Goal: Communication & Community: Answer question/provide support

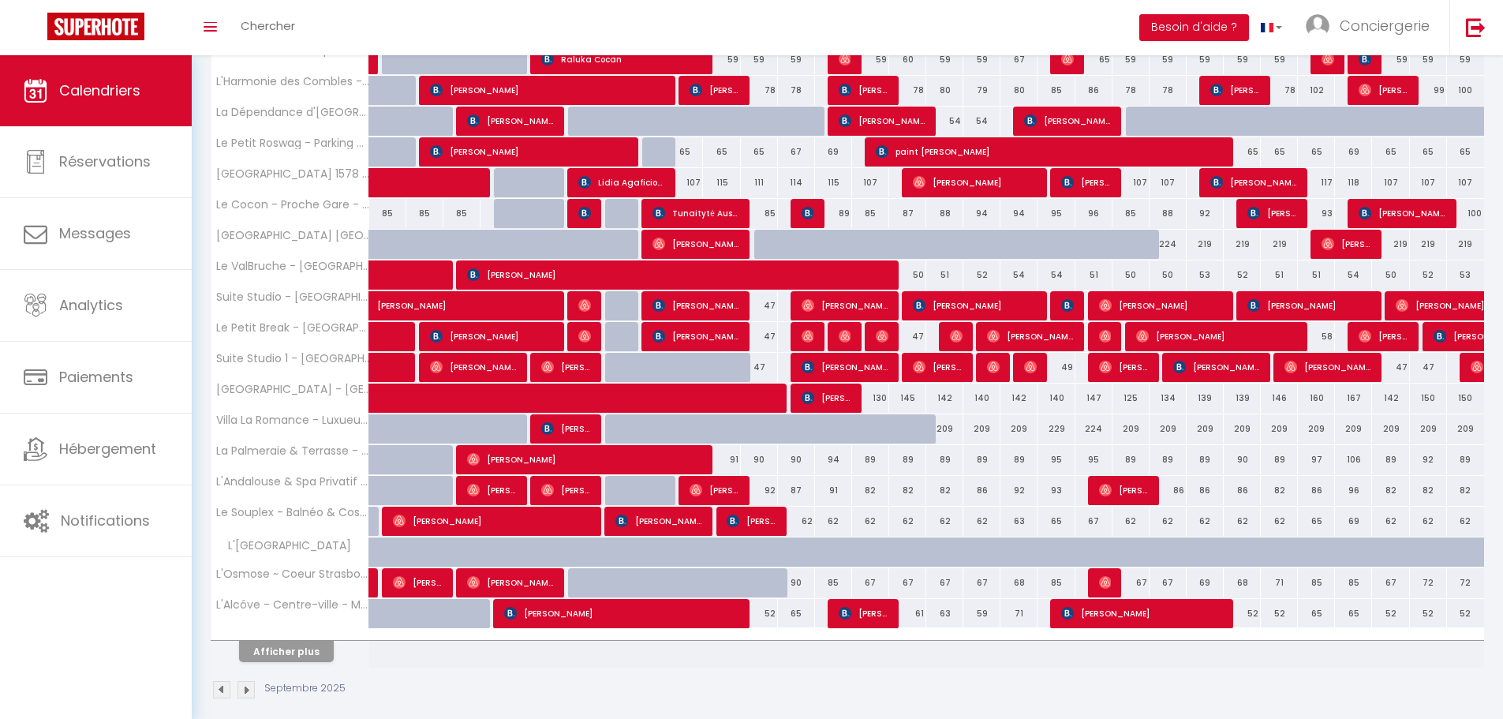
scroll to position [330, 0]
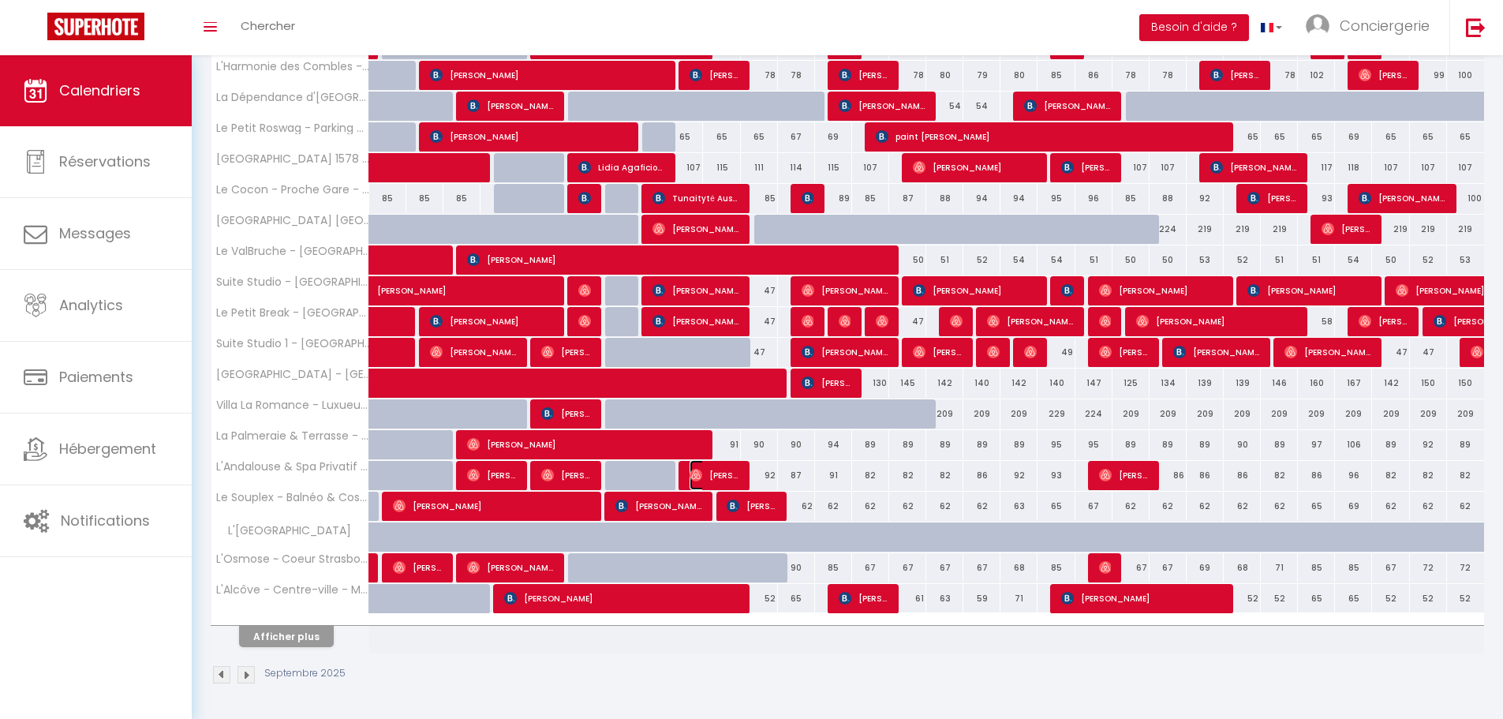
click at [722, 475] on span "[PERSON_NAME]" at bounding box center [714, 475] width 50 height 30
select select "OK"
select select "0"
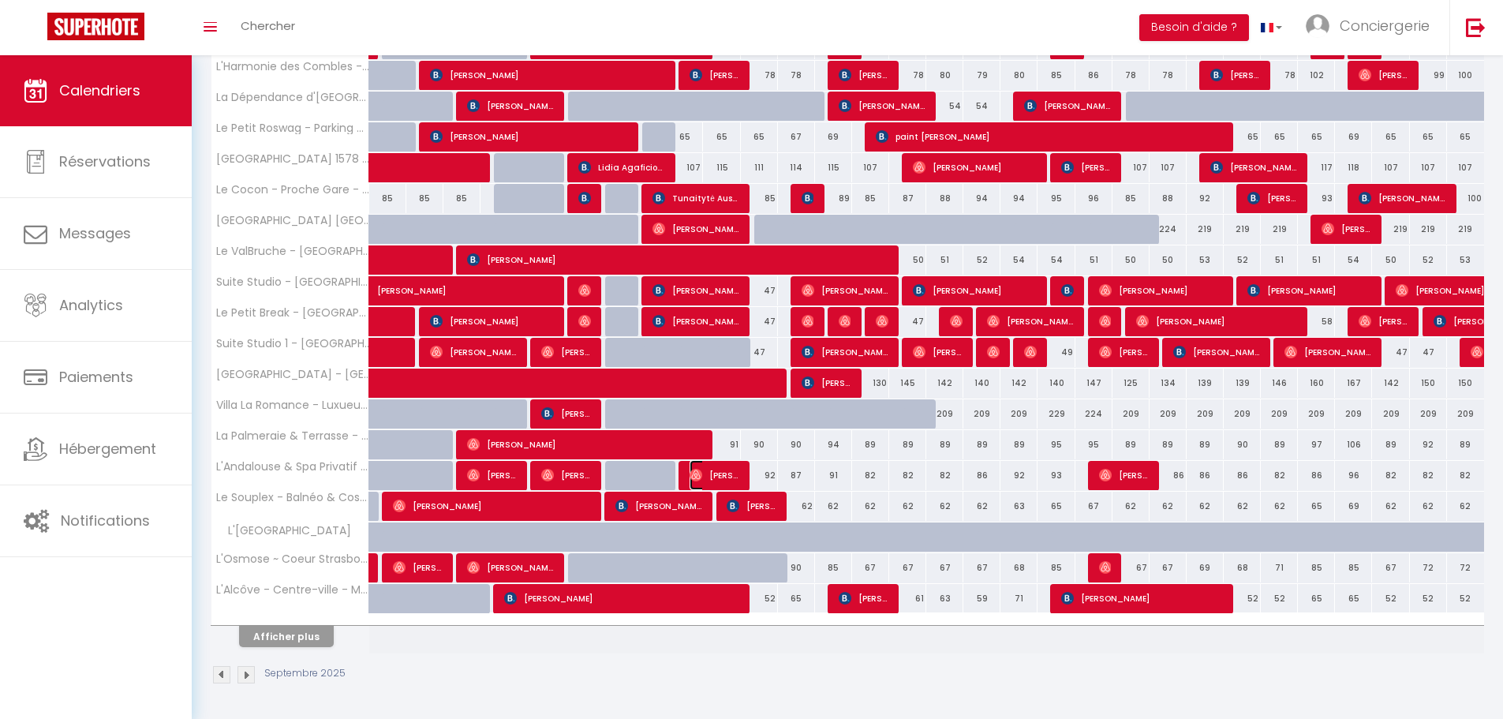
select select "1"
select select
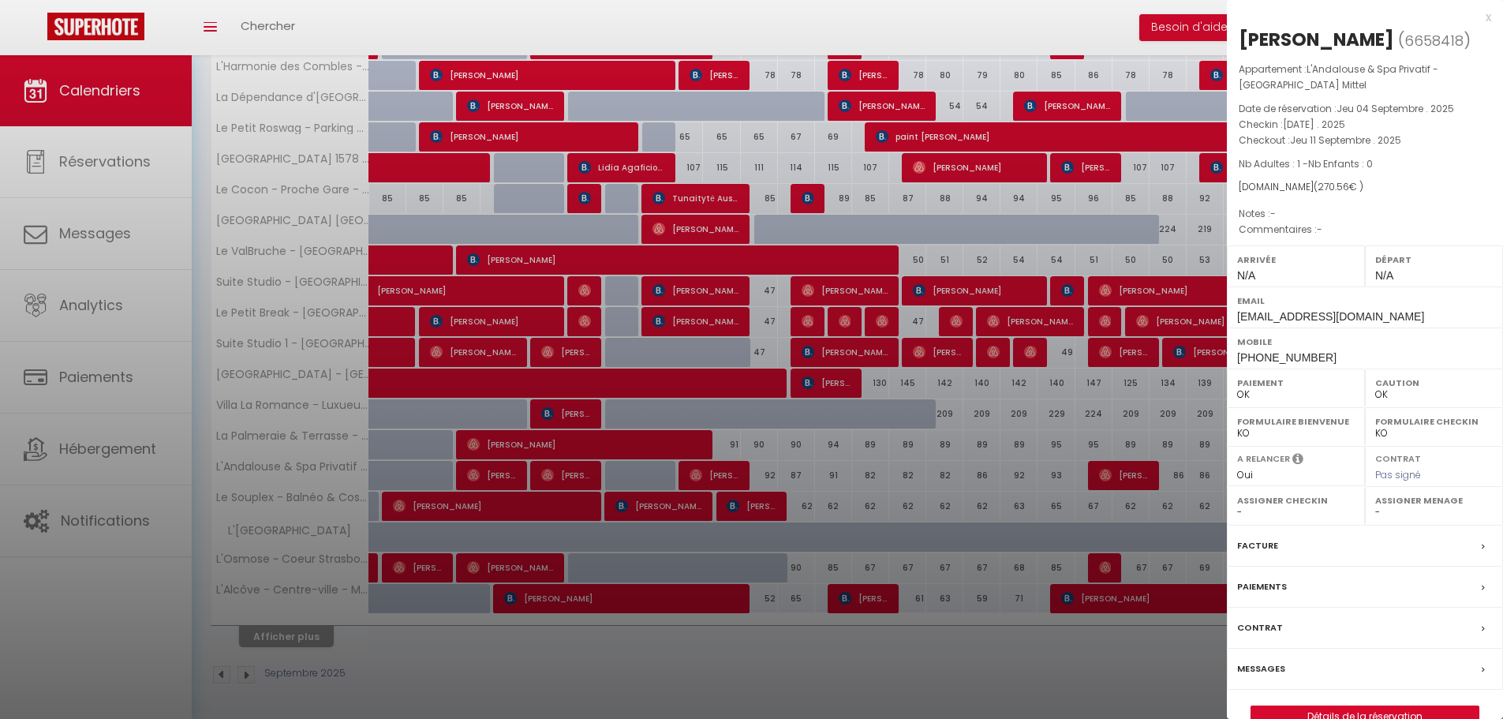
click at [1298, 674] on div "Messages" at bounding box center [1365, 668] width 276 height 41
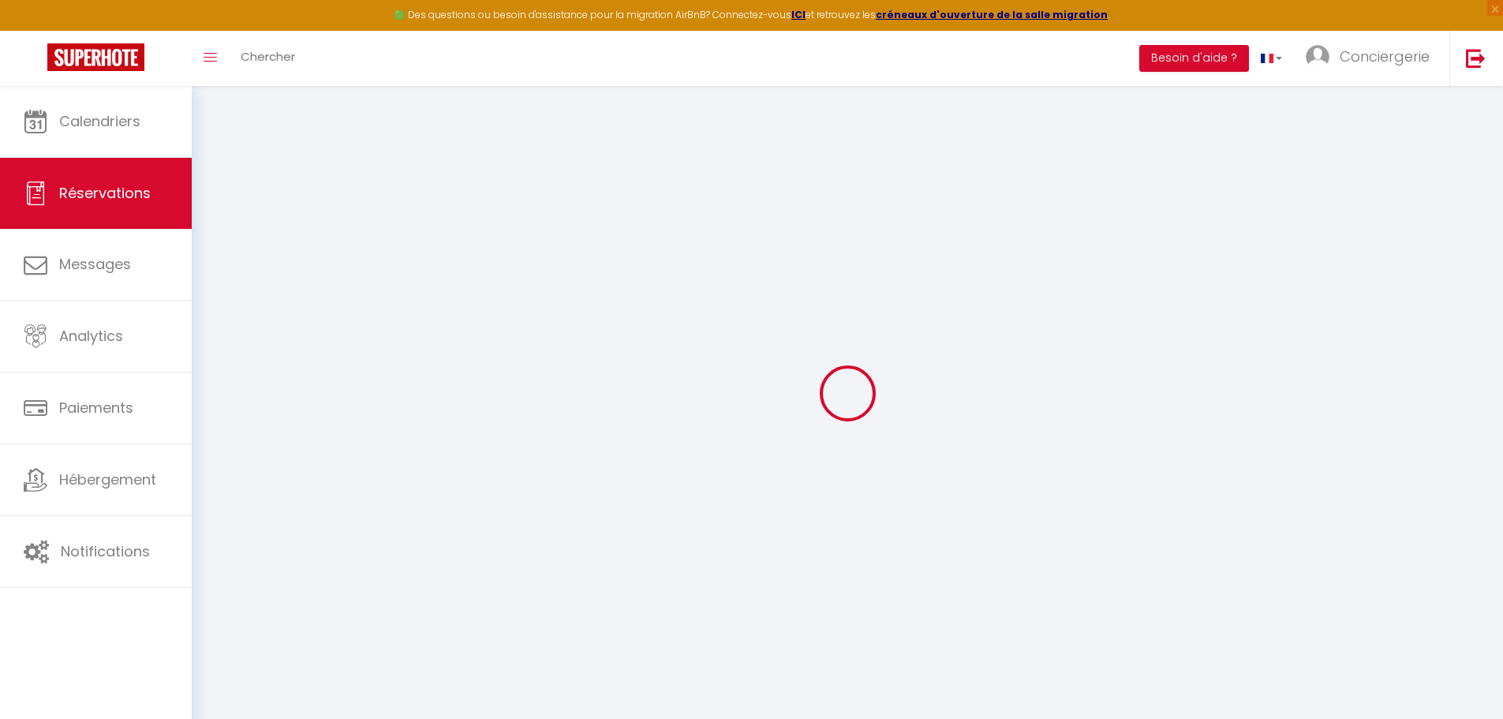
select select
checkbox input "false"
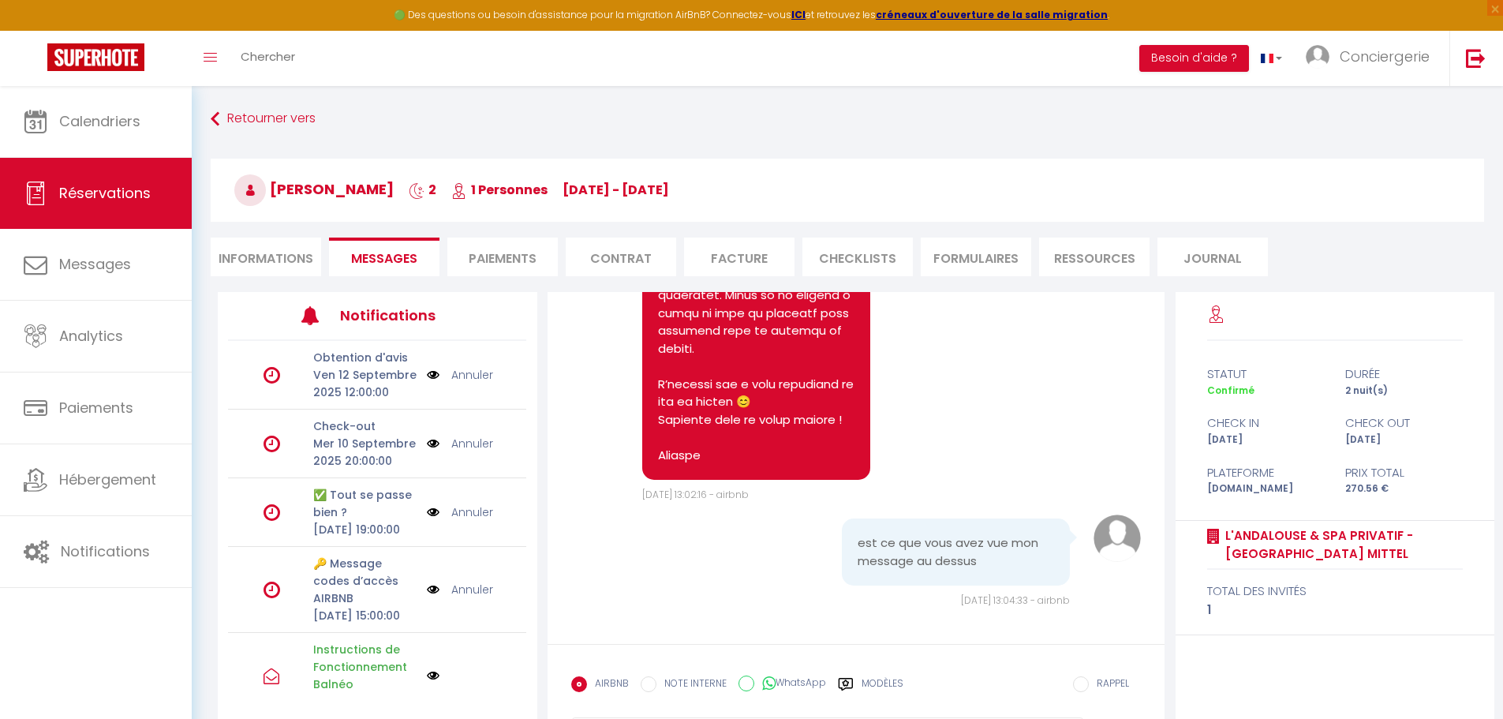
scroll to position [79, 0]
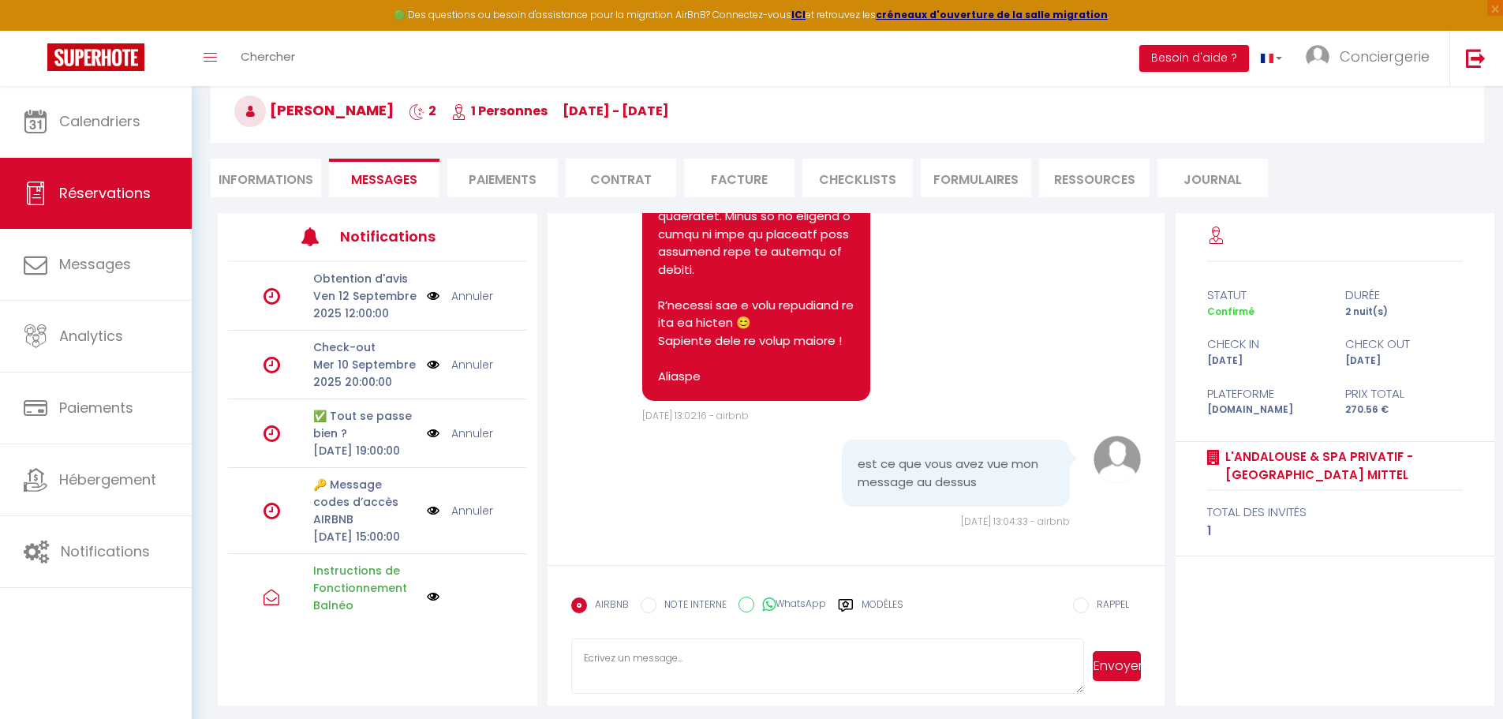
click at [357, 528] on p "🔑 Message codes d’accès AIRBNB" at bounding box center [364, 502] width 103 height 52
click at [297, 554] on div "🔑 Message codes d’accès AIRBNB [DATE] 15:00:00 Annuler" at bounding box center [377, 511] width 298 height 86
click at [268, 520] on icon at bounding box center [271, 510] width 17 height 19
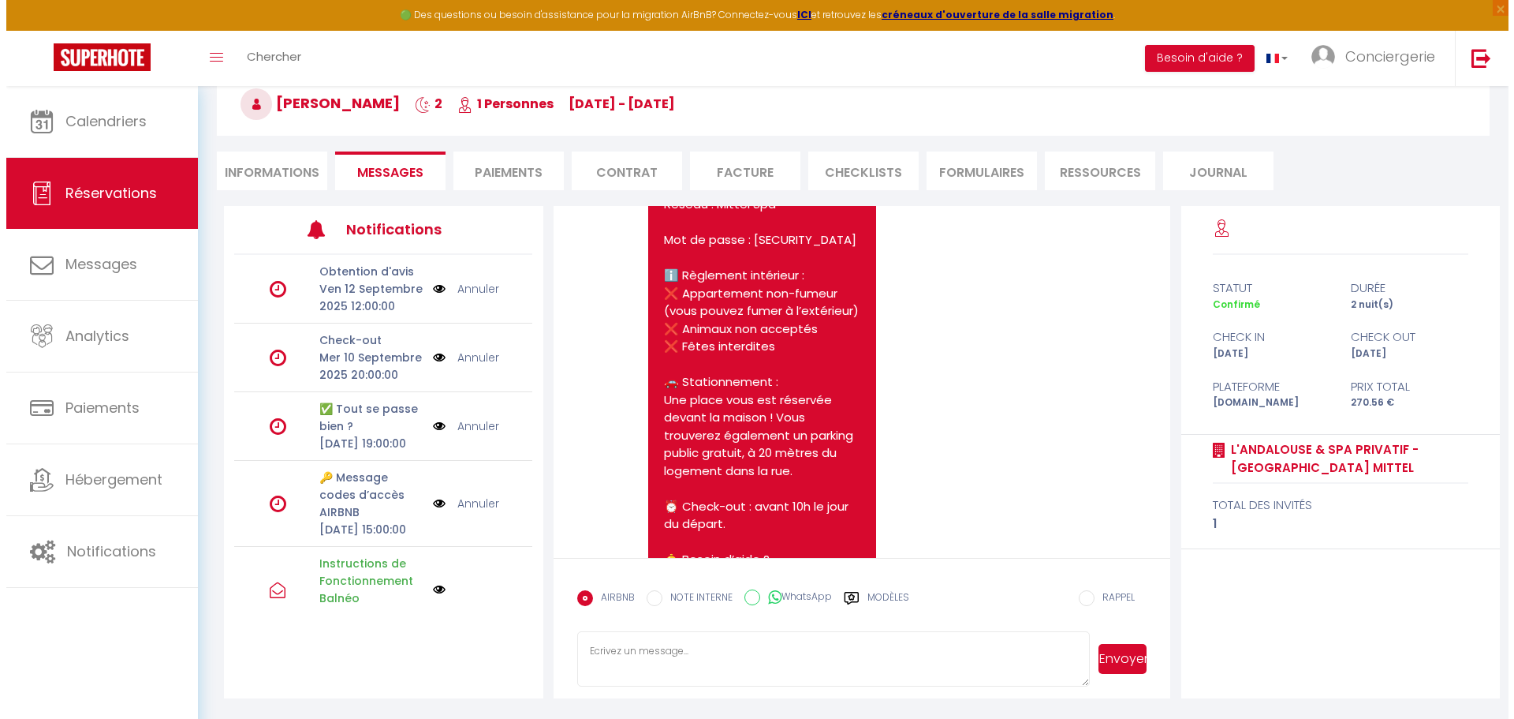
scroll to position [7154, 0]
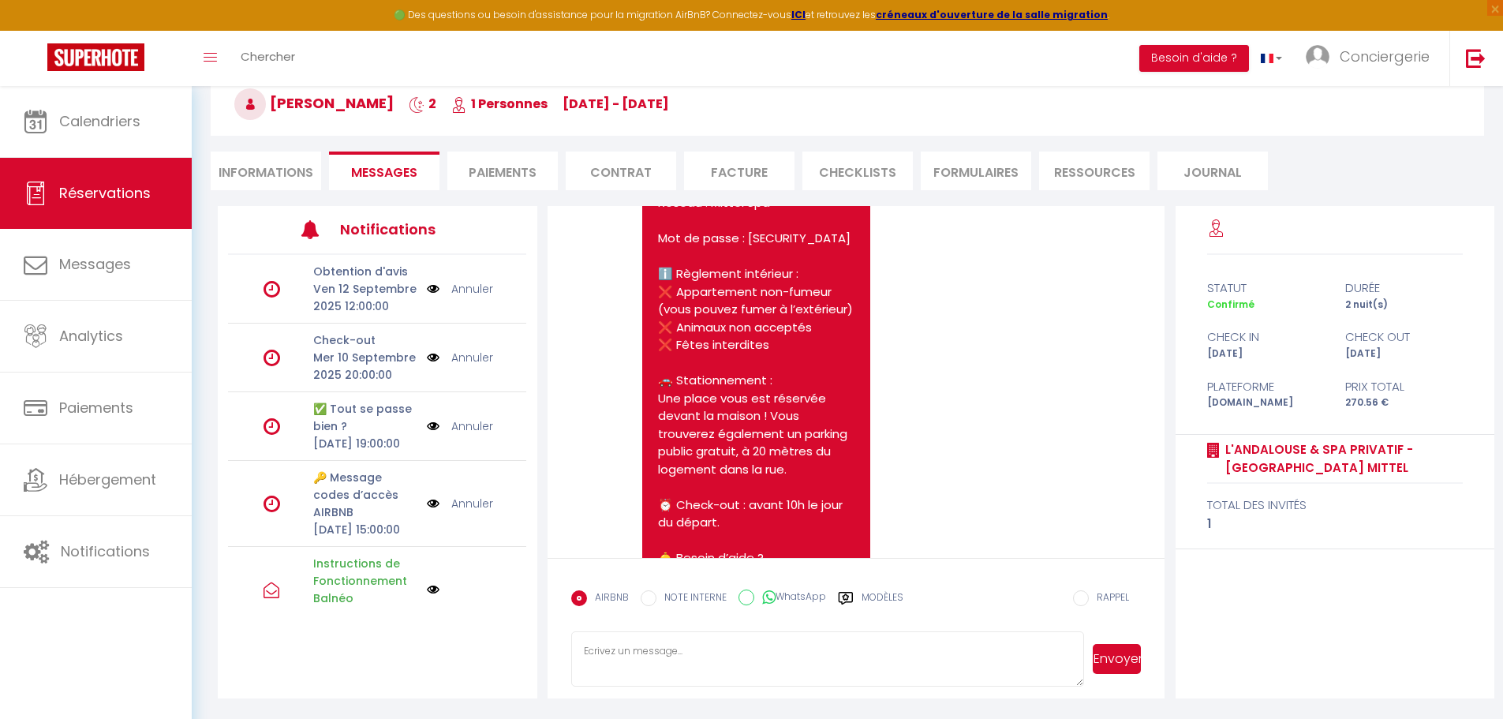
click at [339, 521] on p "🔑 Message codes d’accès AIRBNB" at bounding box center [364, 495] width 103 height 52
click at [427, 512] on img at bounding box center [433, 503] width 13 height 17
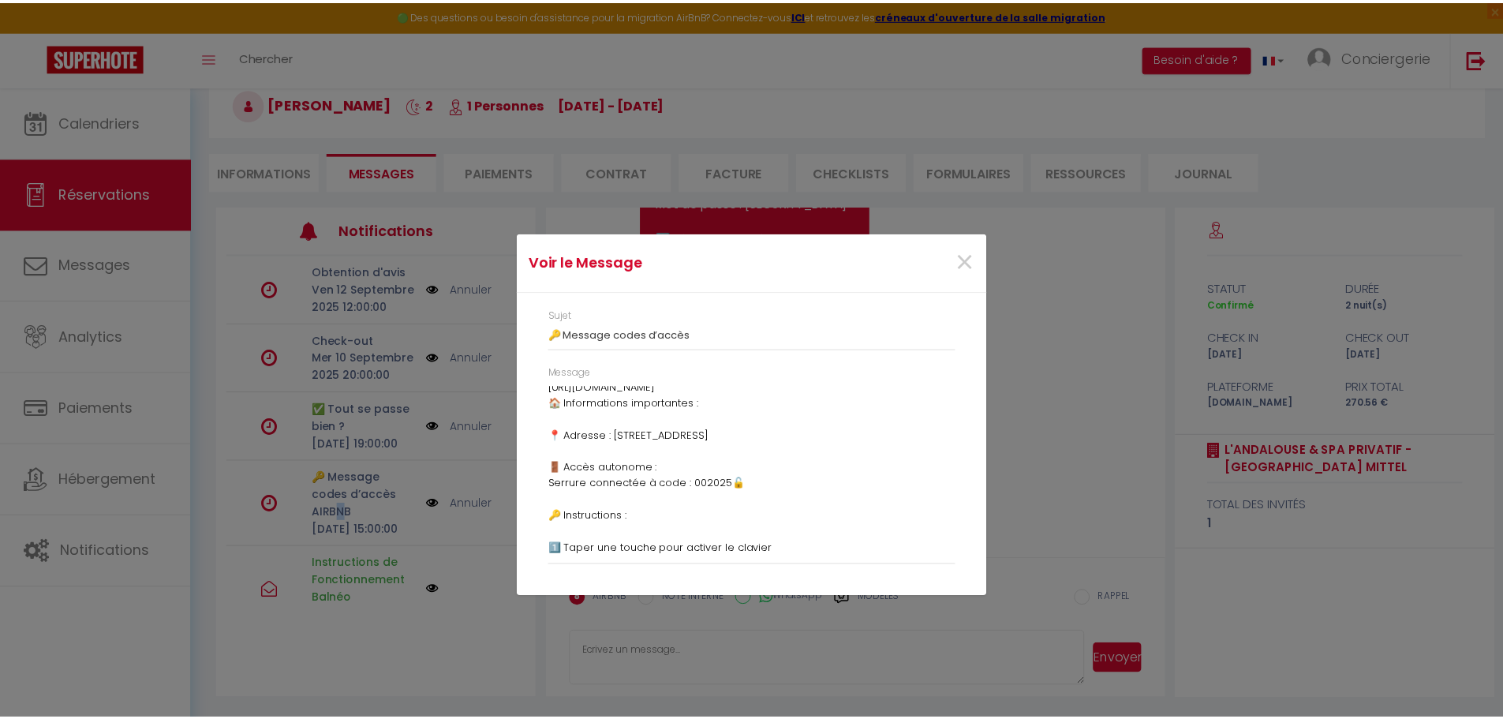
scroll to position [312, 0]
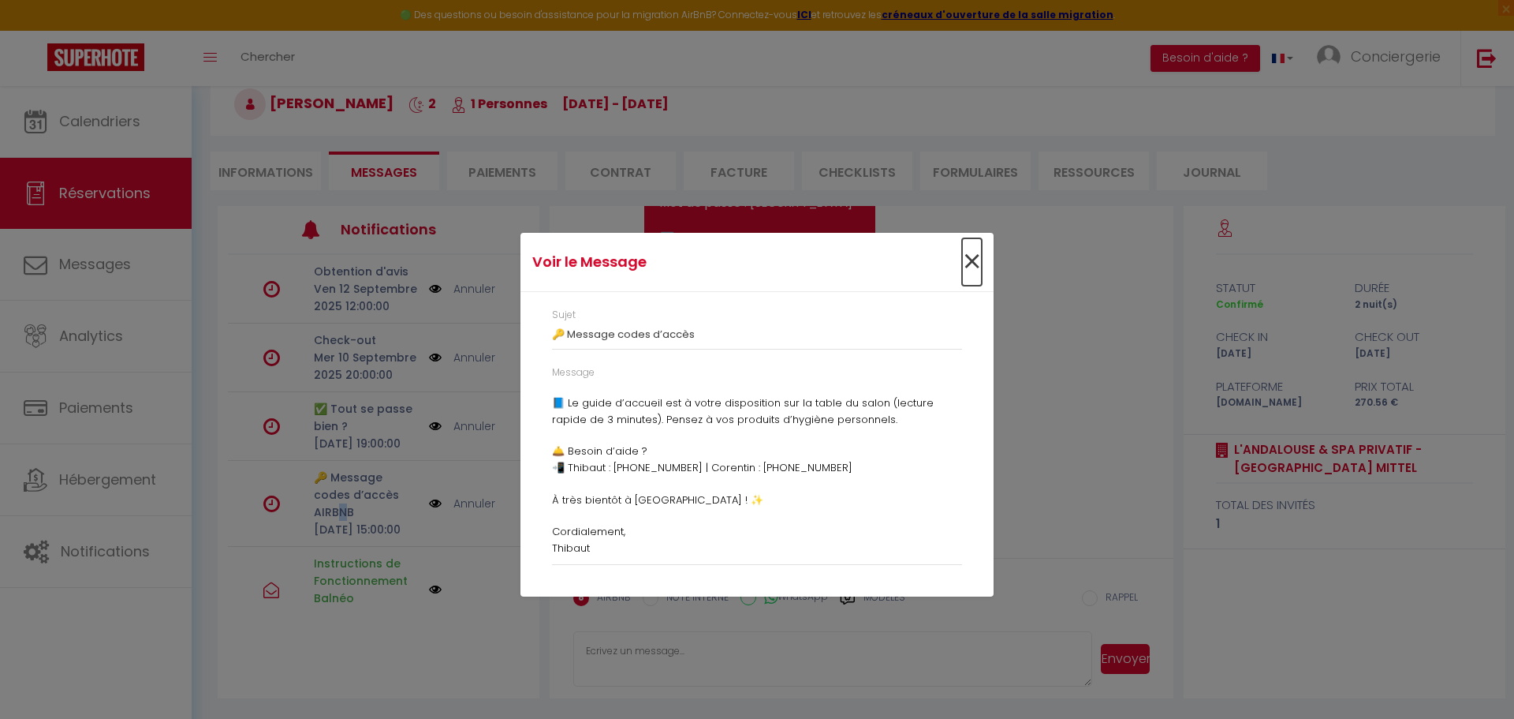
click at [981, 267] on span "×" at bounding box center [972, 261] width 20 height 47
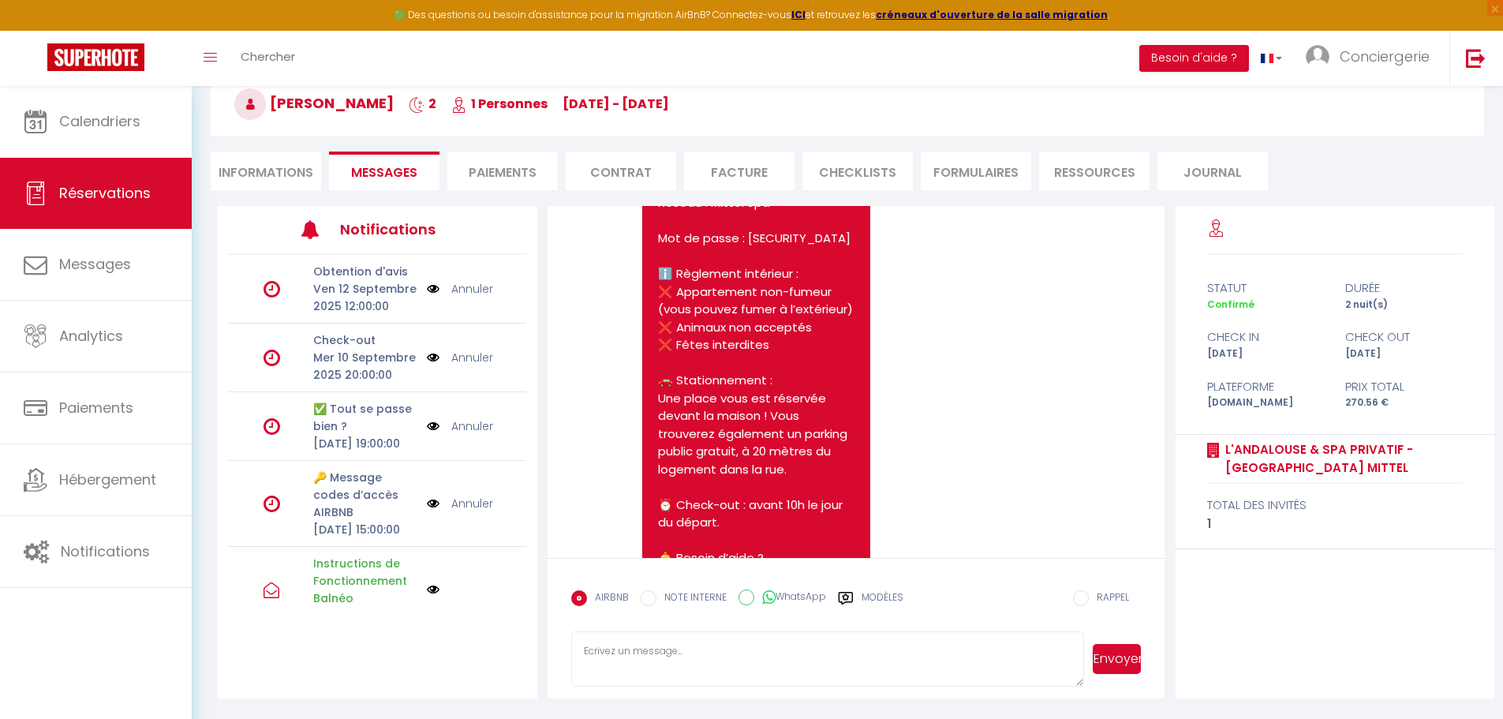
click at [274, 513] on icon at bounding box center [271, 503] width 17 height 19
click at [338, 521] on p "🔑 Message codes d’accès AIRBNB" at bounding box center [364, 495] width 103 height 52
click at [353, 521] on p "🔑 Message codes d’accès AIRBNB" at bounding box center [364, 495] width 103 height 52
click at [373, 521] on p "🔑 Message codes d’accès AIRBNB" at bounding box center [364, 495] width 103 height 52
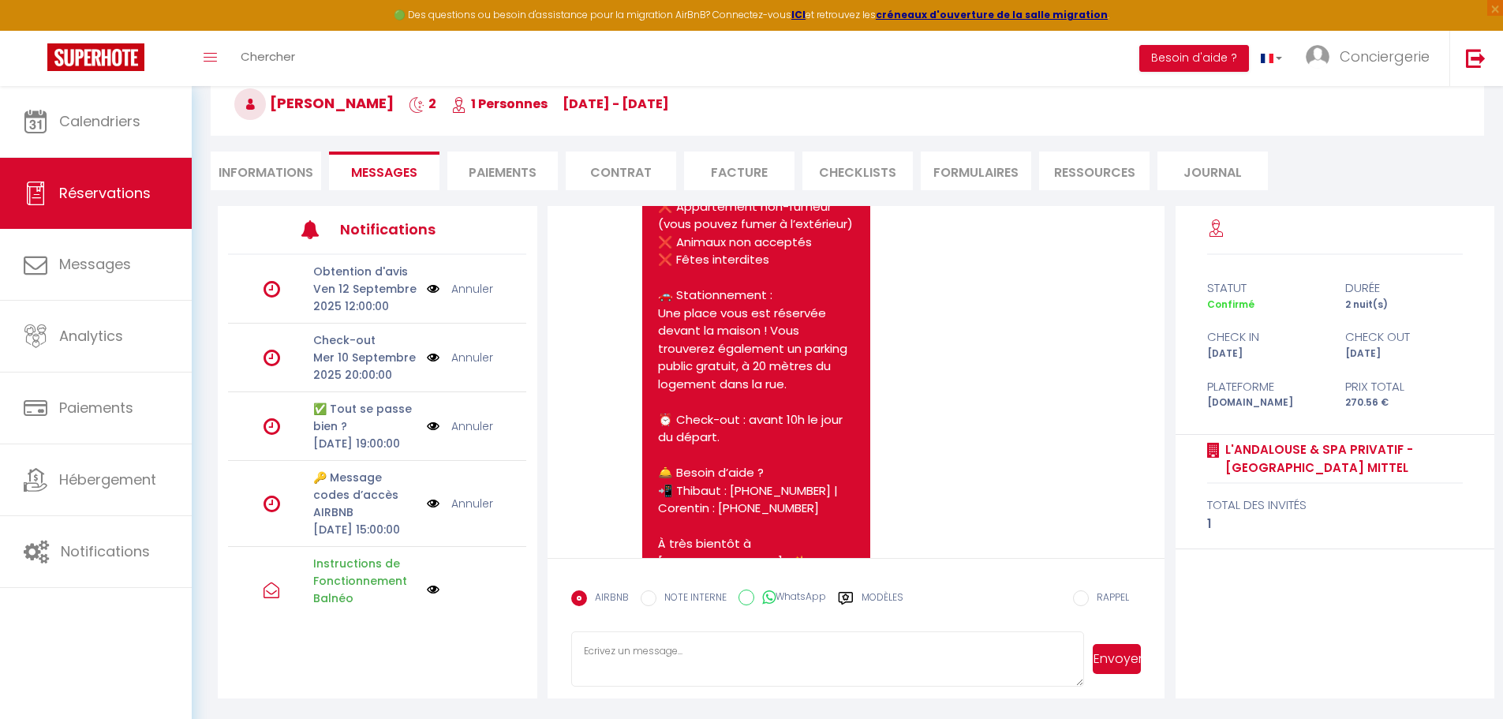
scroll to position [7391, 0]
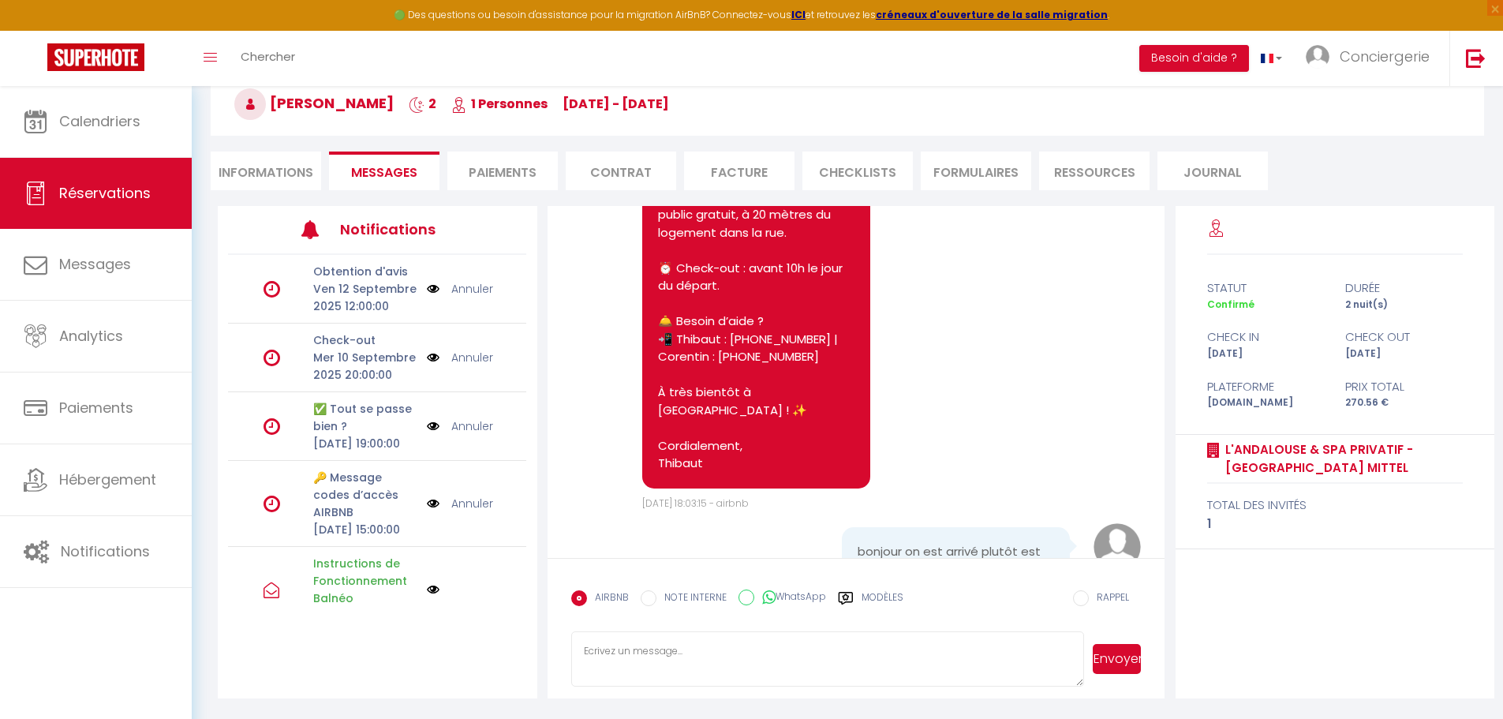
click at [865, 599] on label "Modèles" at bounding box center [882, 604] width 42 height 28
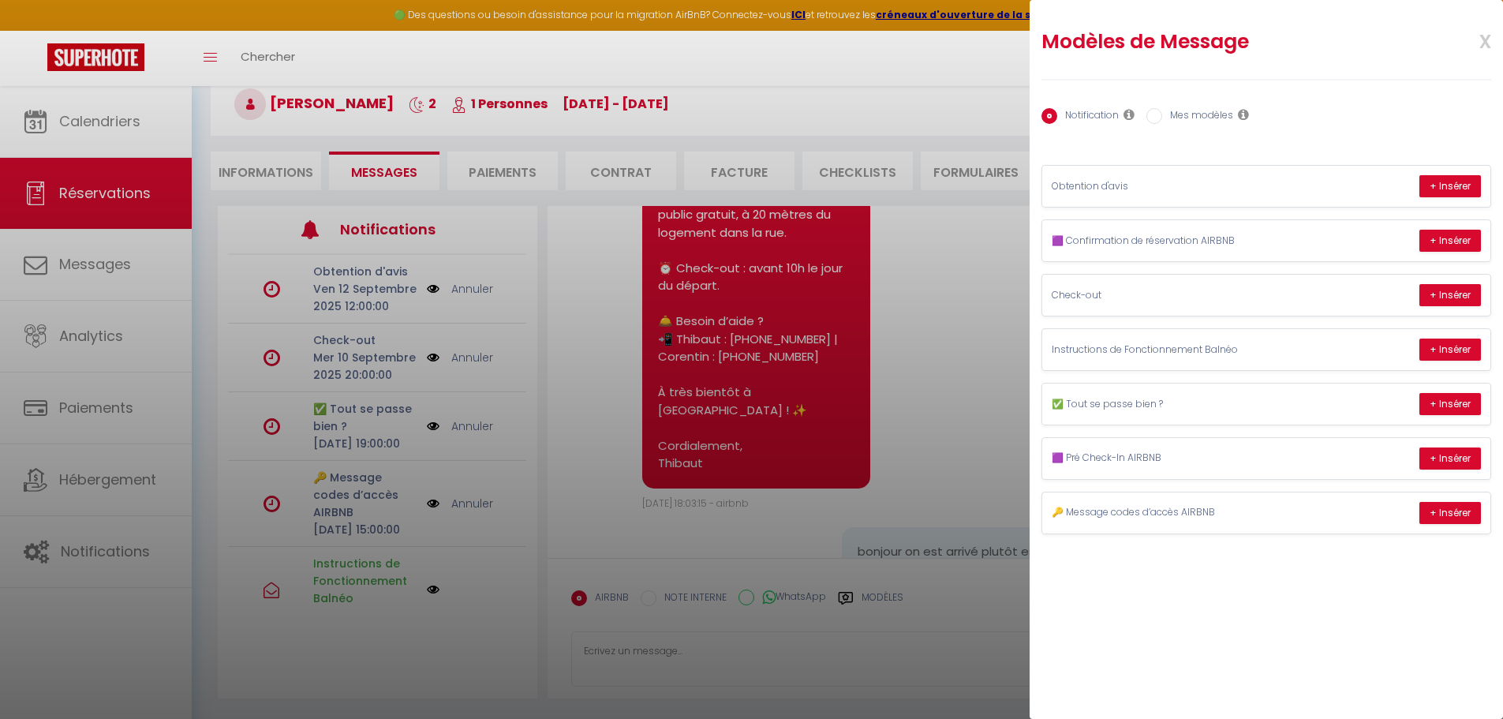
click at [1189, 110] on label "Mes modèles" at bounding box center [1197, 116] width 71 height 17
click at [1162, 110] on input "Mes modèles" at bounding box center [1154, 116] width 16 height 16
radio input "true"
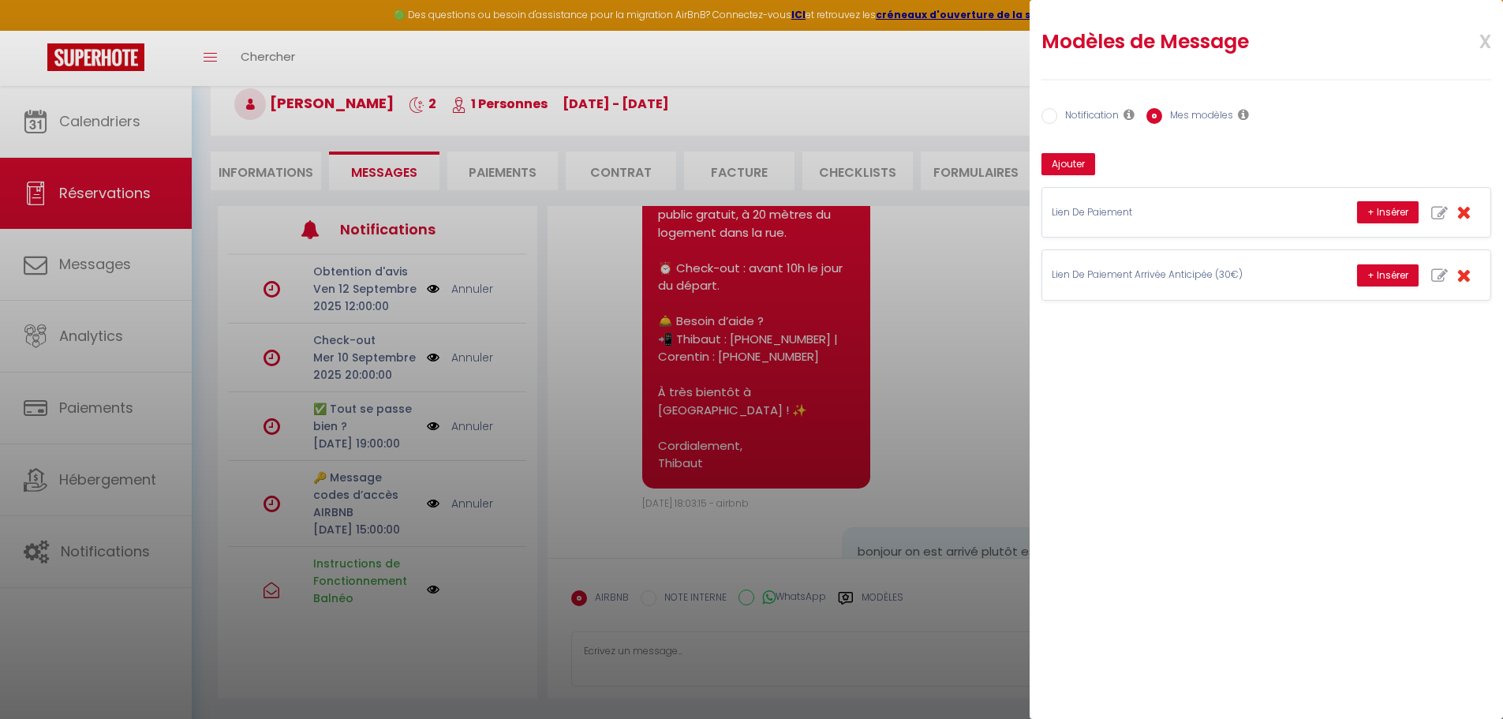
click at [1082, 121] on label "Notification" at bounding box center [1088, 116] width 62 height 17
click at [1057, 121] on input "Notification" at bounding box center [1049, 116] width 16 height 16
radio input "true"
radio input "false"
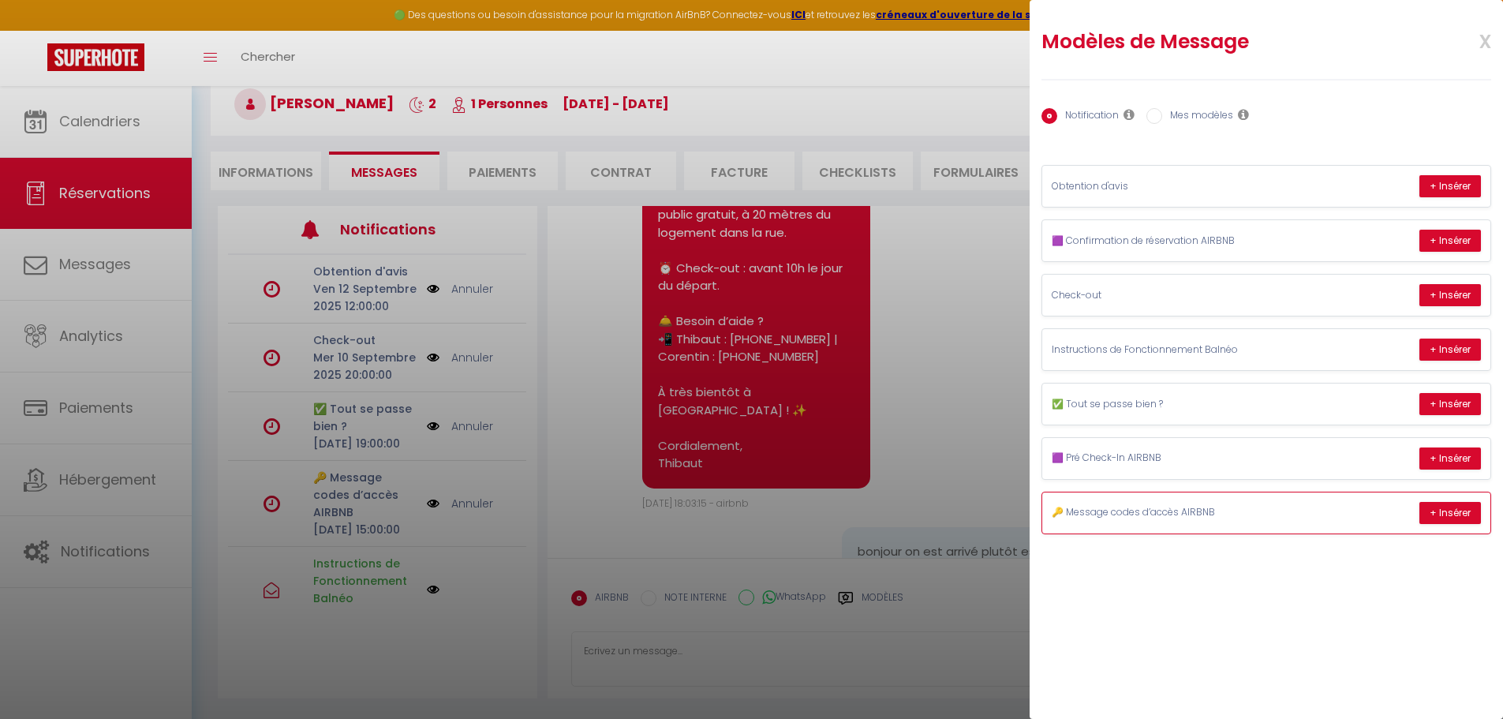
click at [1213, 519] on p "🔑 Message codes d’accès AIRBNB" at bounding box center [1169, 512] width 237 height 15
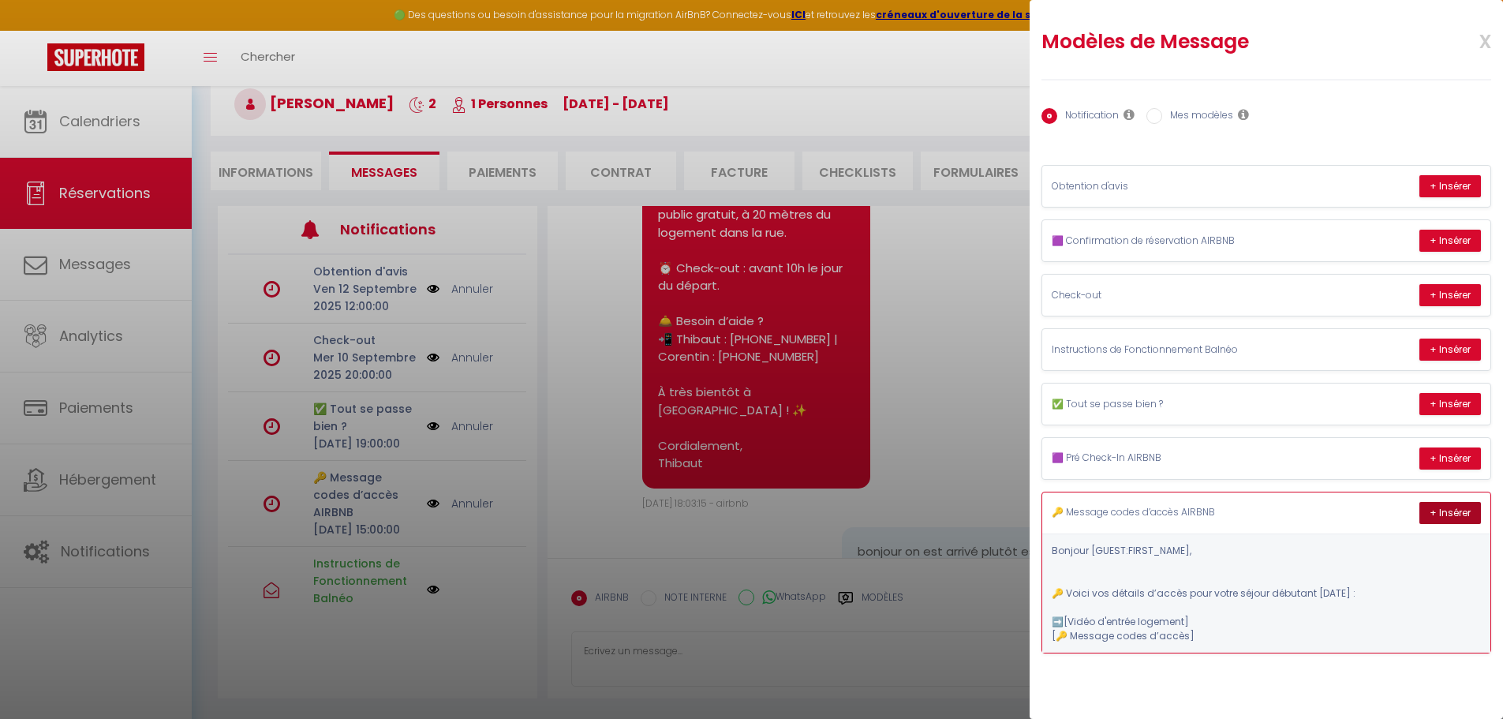
click at [1457, 513] on button "+ Insérer" at bounding box center [1450, 513] width 62 height 22
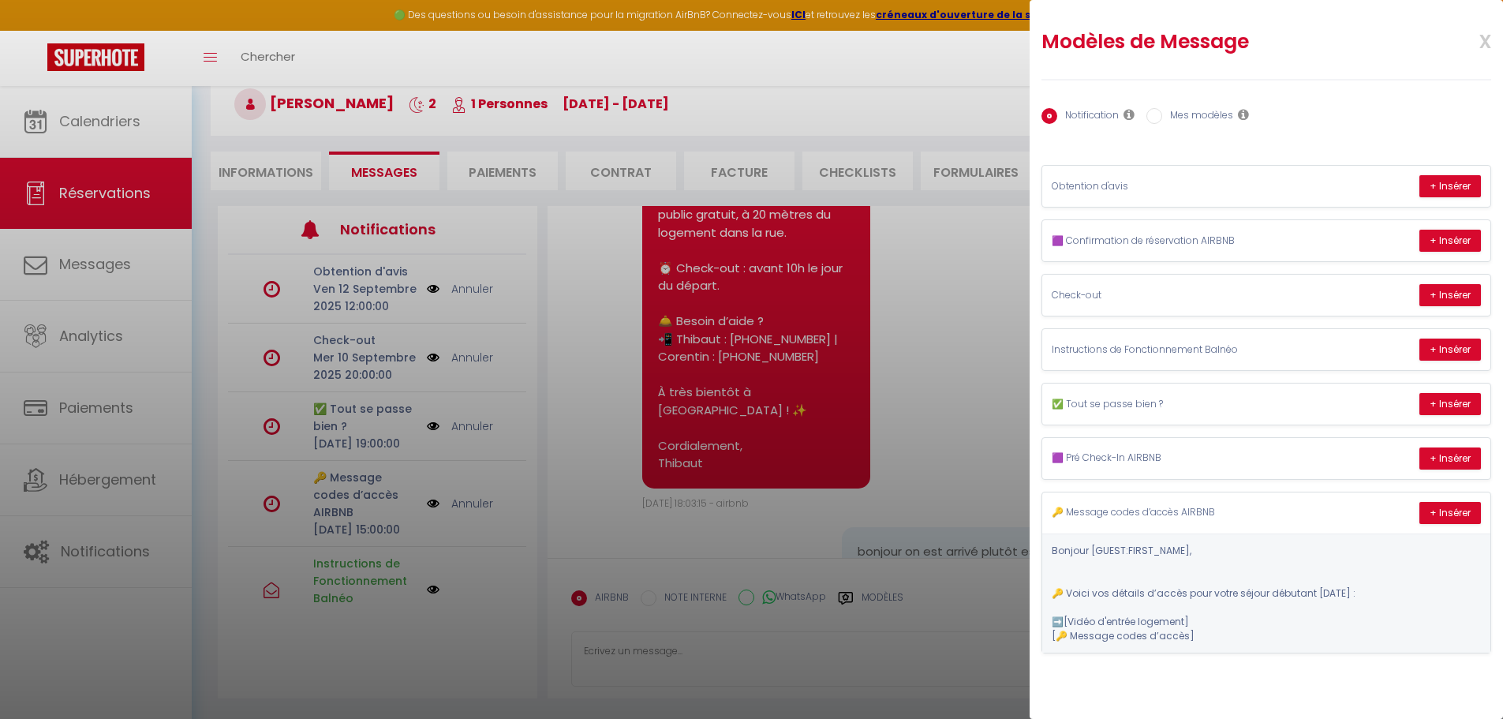
type textarea "Bonjour [PERSON_NAME], 🔑 Voici vos détails d’accès pour votre séjour débutant […"
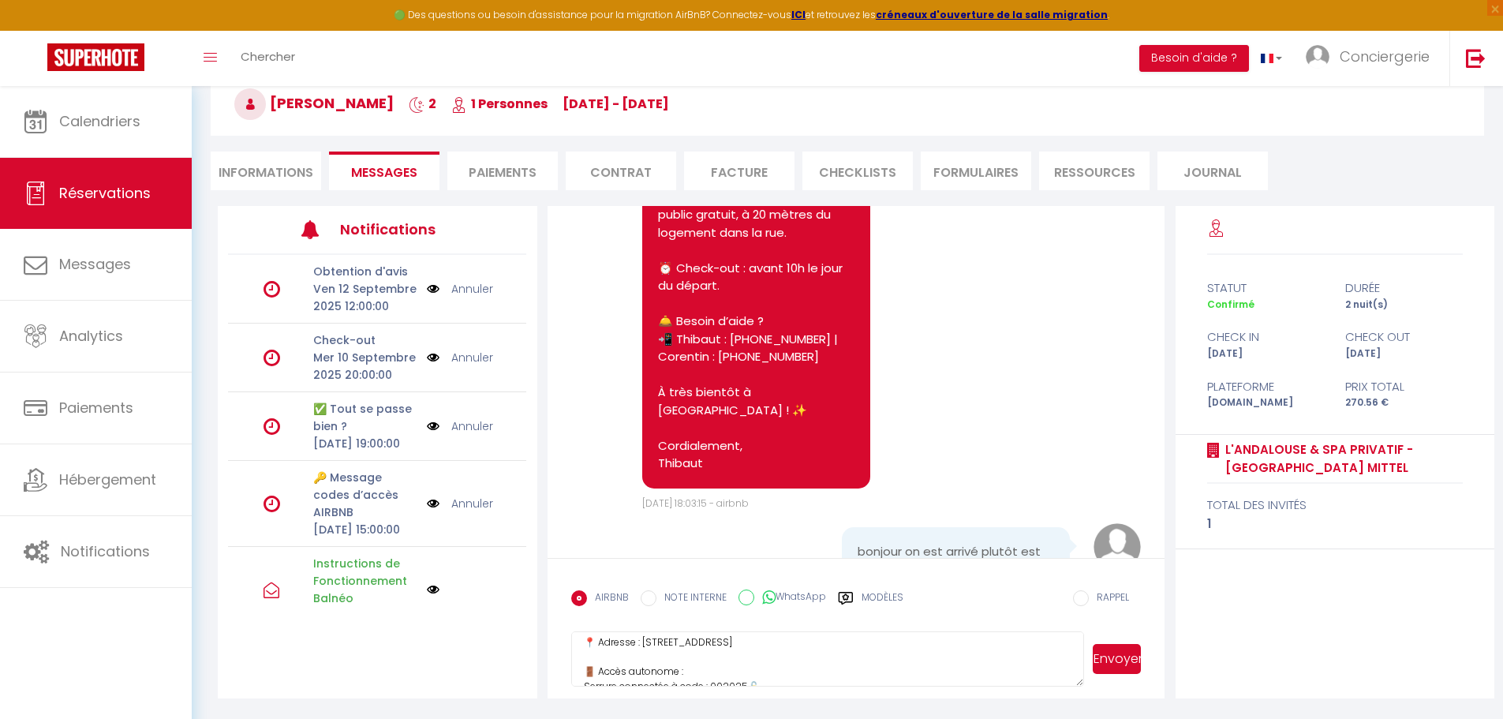
scroll to position [145, 0]
click at [1125, 657] on button "Envoyer" at bounding box center [1116, 659] width 48 height 30
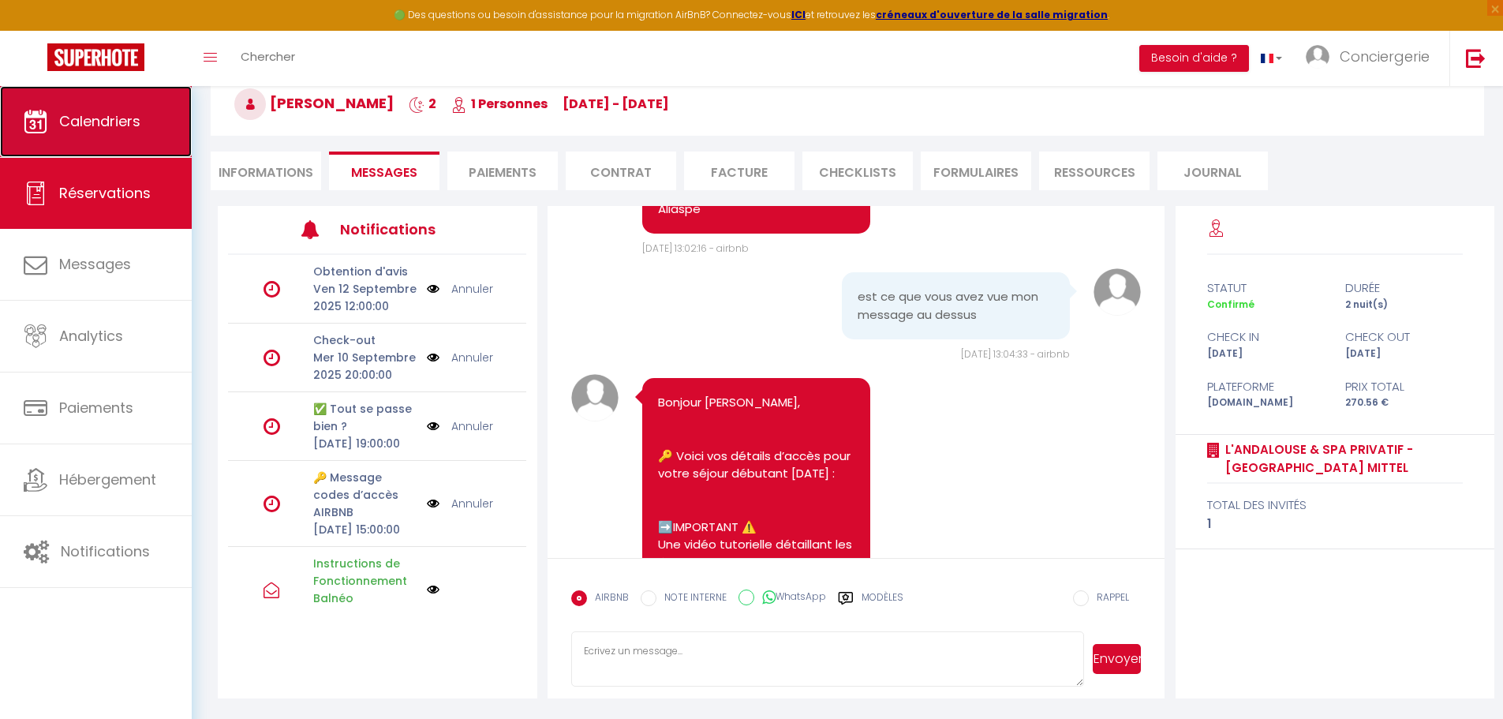
click at [103, 133] on link "Calendriers" at bounding box center [96, 121] width 192 height 71
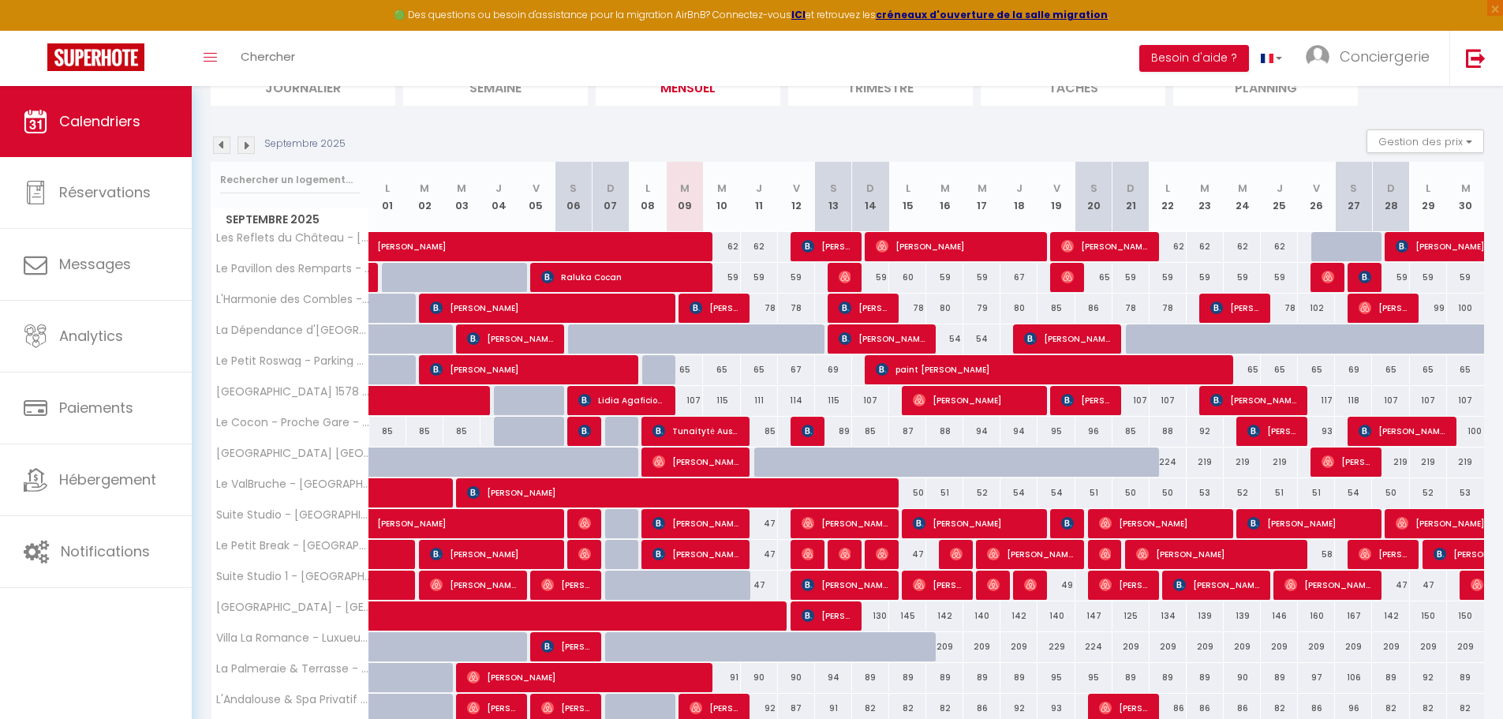
scroll to position [124, 0]
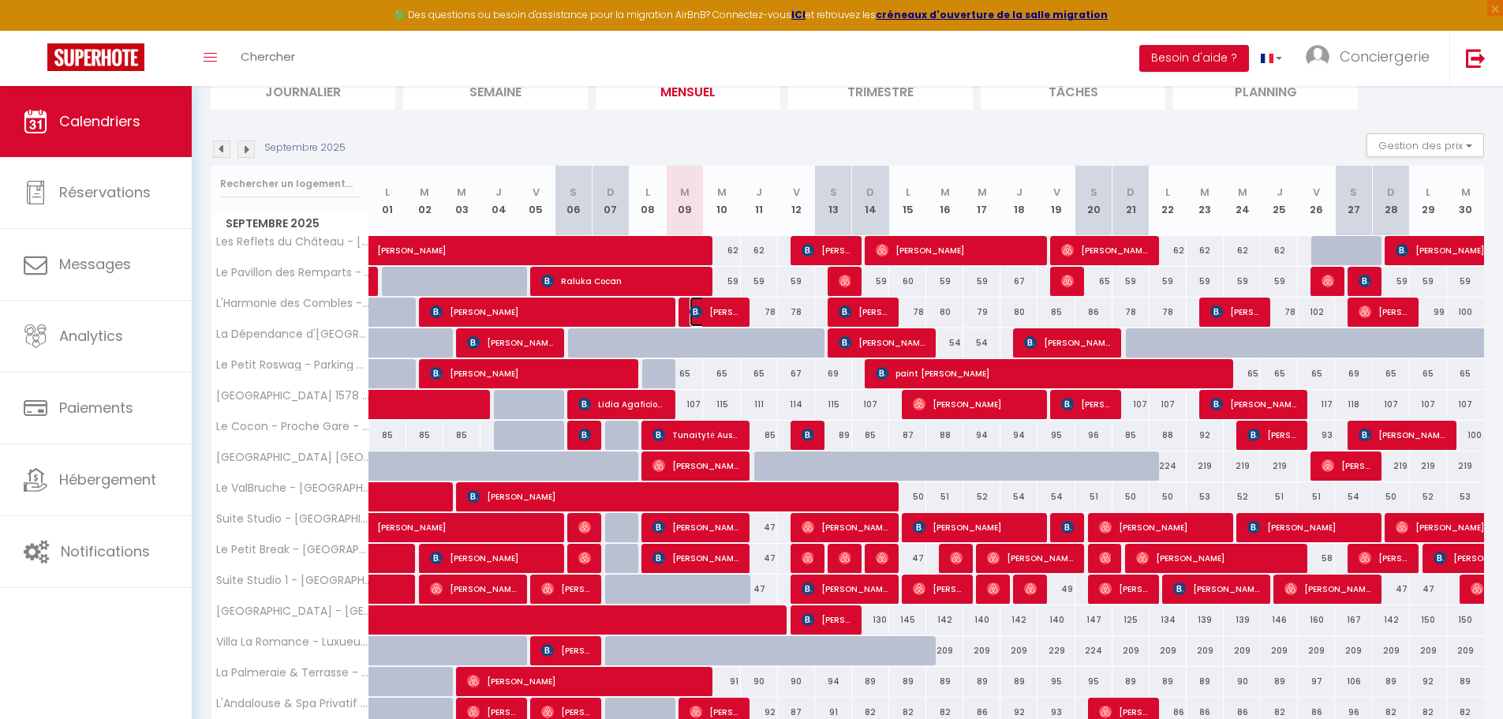
click at [712, 316] on span "[PERSON_NAME]" at bounding box center [714, 312] width 50 height 30
select select "OK"
select select "0"
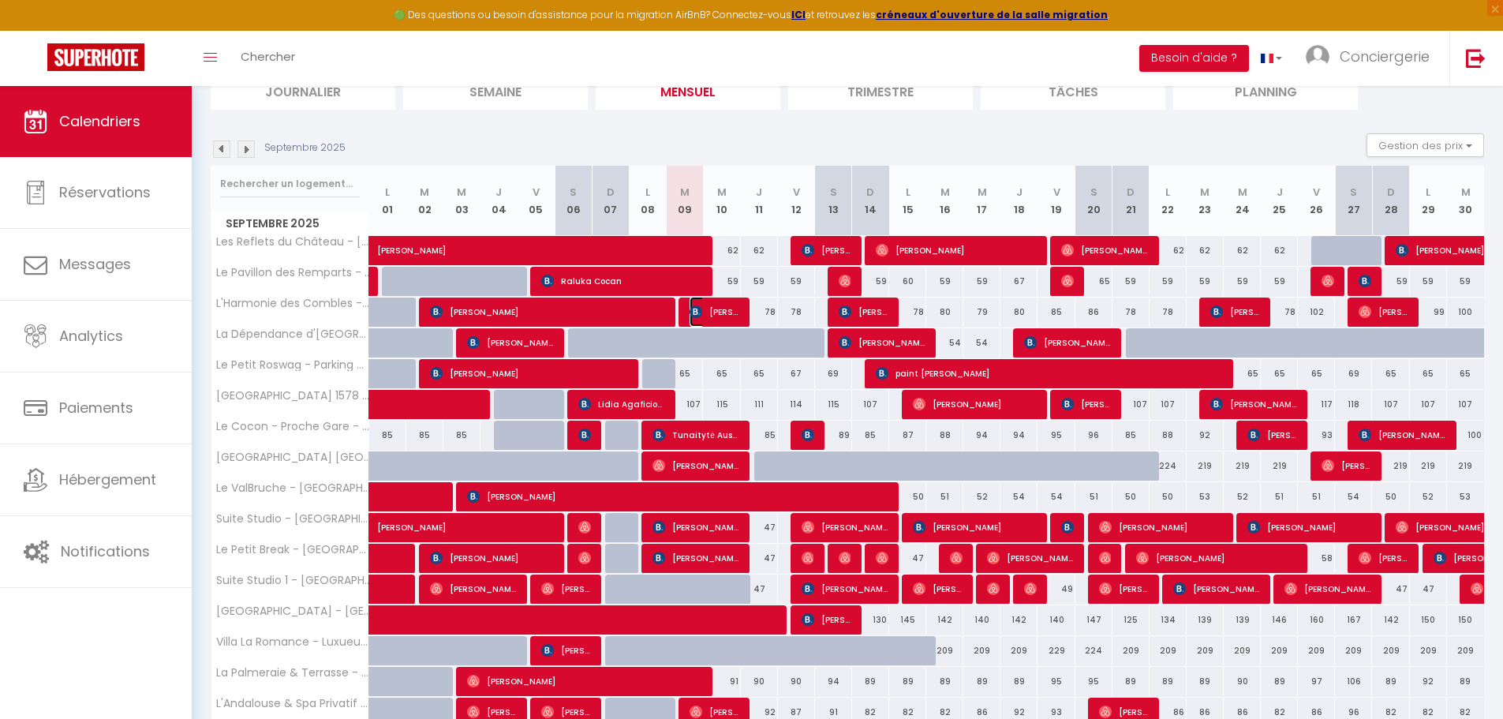
select select "1"
select select
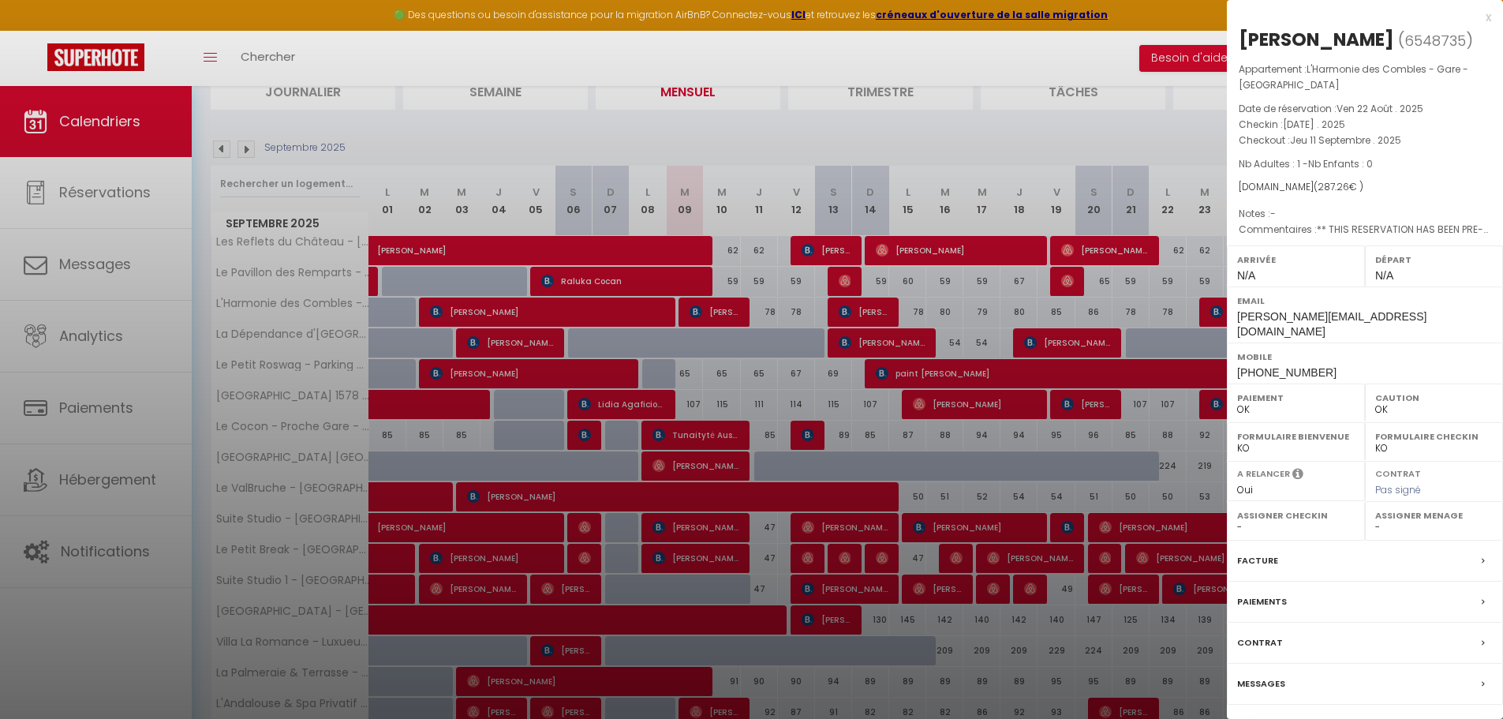
click at [1262, 675] on label "Messages" at bounding box center [1261, 683] width 48 height 17
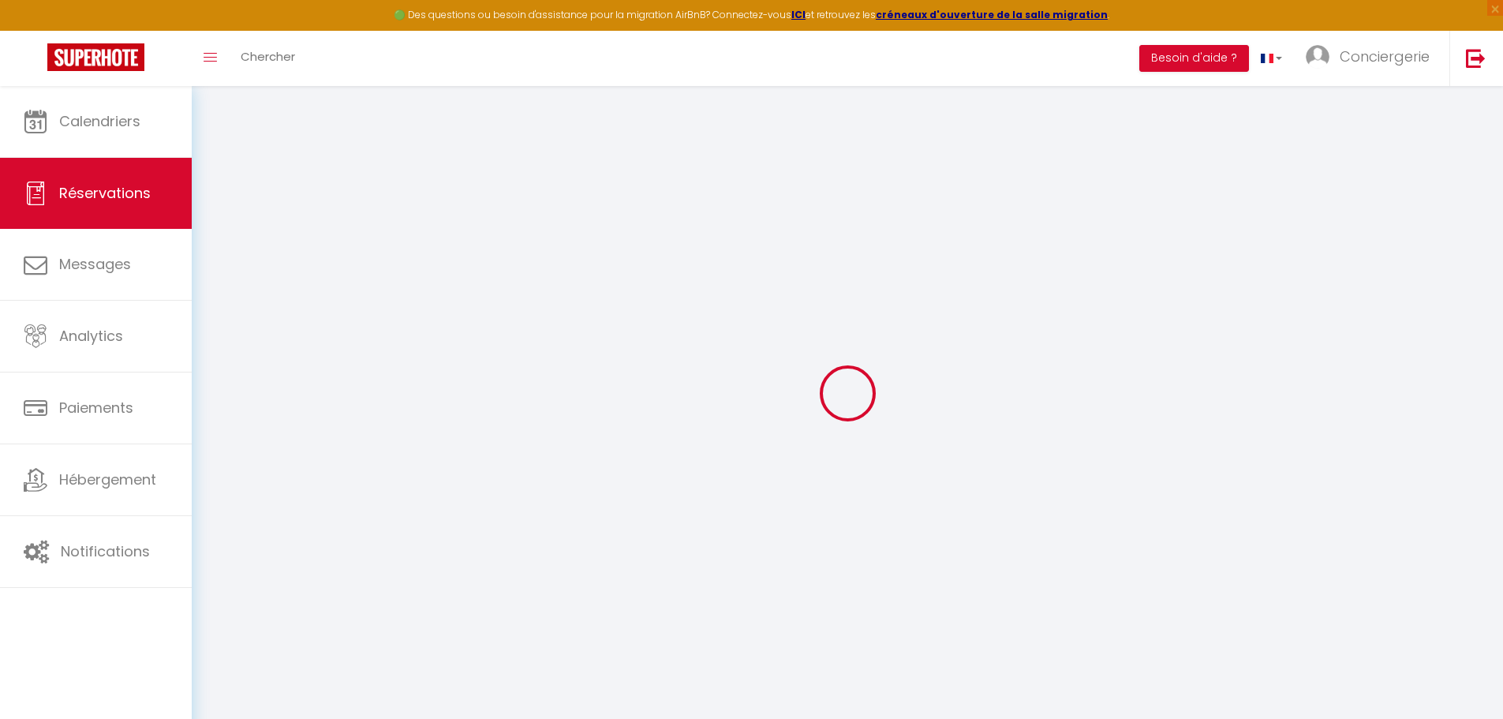
select select
checkbox input "false"
type textarea "** THIS RESERVATION HAS BEEN PRE-PAID ** Approximate time of arrival: between 1…"
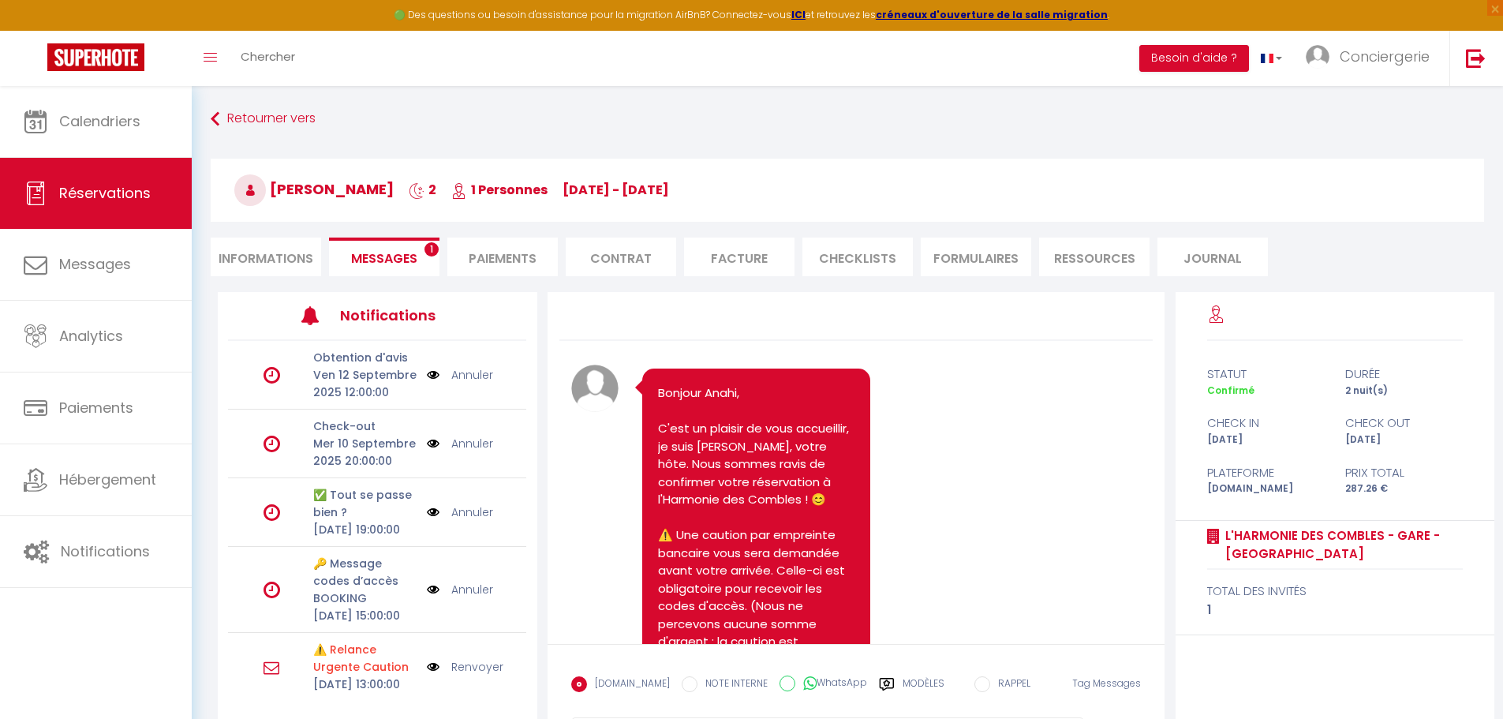
click at [369, 245] on li "Messages 1" at bounding box center [384, 256] width 110 height 39
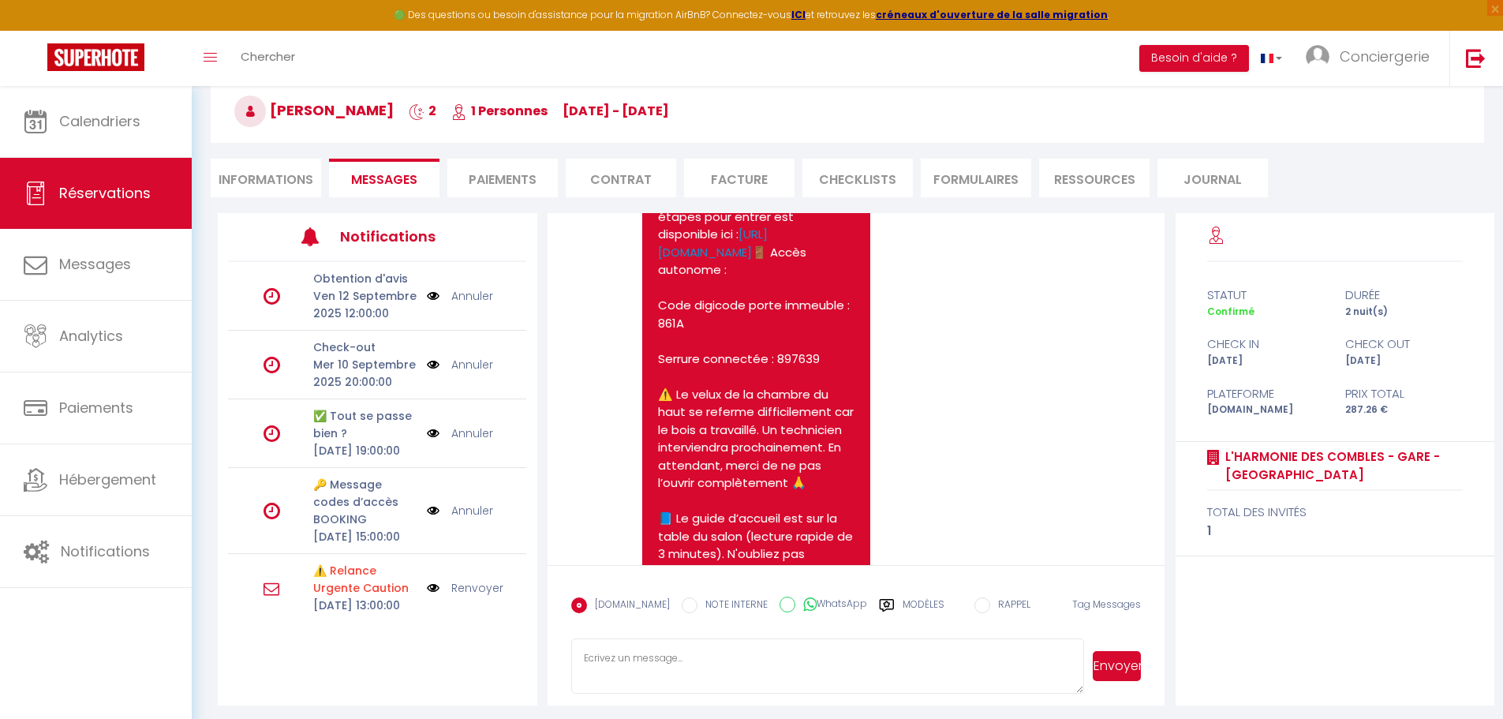
scroll to position [7485, 0]
